Goal: Information Seeking & Learning: Find specific fact

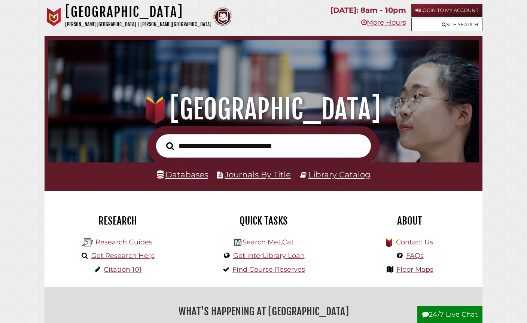
scroll to position [142, 426]
click at [261, 12] on link "Login to My Account" at bounding box center [446, 10] width 71 height 13
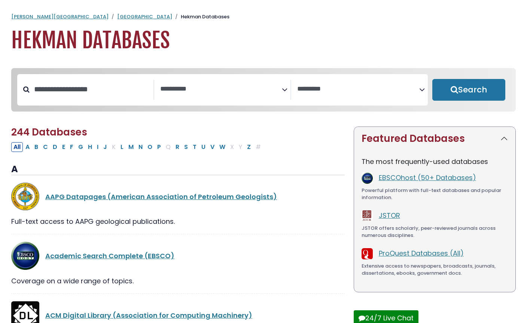
select select "Database Subject Filter"
select select "Database Vendors Filter"
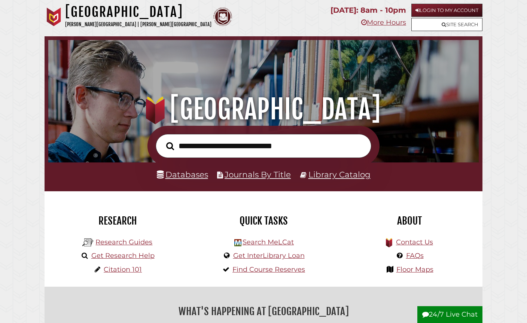
scroll to position [142, 426]
drag, startPoint x: 177, startPoint y: 119, endPoint x: 0, endPoint y: 0, distance: 213.4
click at [198, 148] on input "text" at bounding box center [263, 146] width 215 height 24
type input "**********"
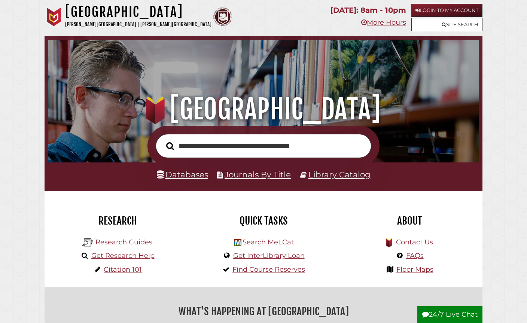
click at [170, 146] on button "Search" at bounding box center [169, 146] width 15 height 12
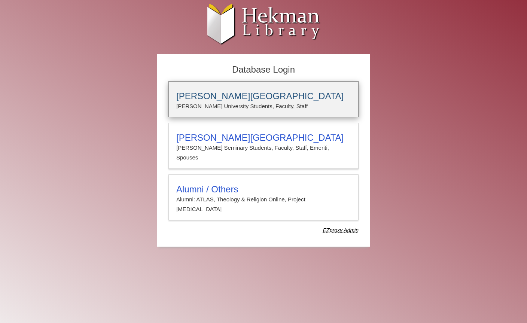
click at [258, 113] on div "Calvin University Calvin University Students, Faculty, Staff" at bounding box center [263, 99] width 190 height 36
